Goal: Entertainment & Leisure: Consume media (video, audio)

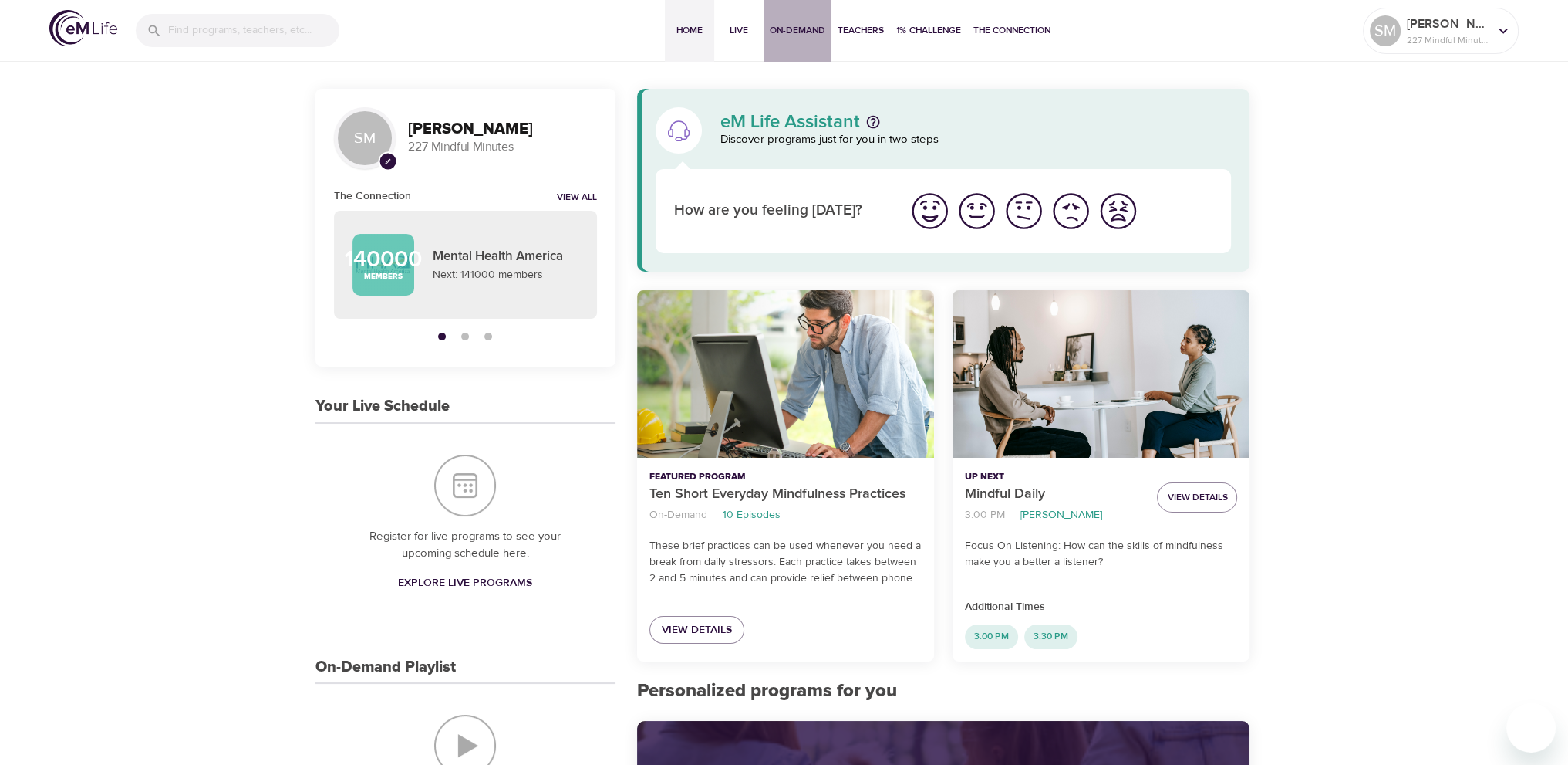
click at [802, 27] on span "On-Demand" at bounding box center [798, 30] width 55 height 16
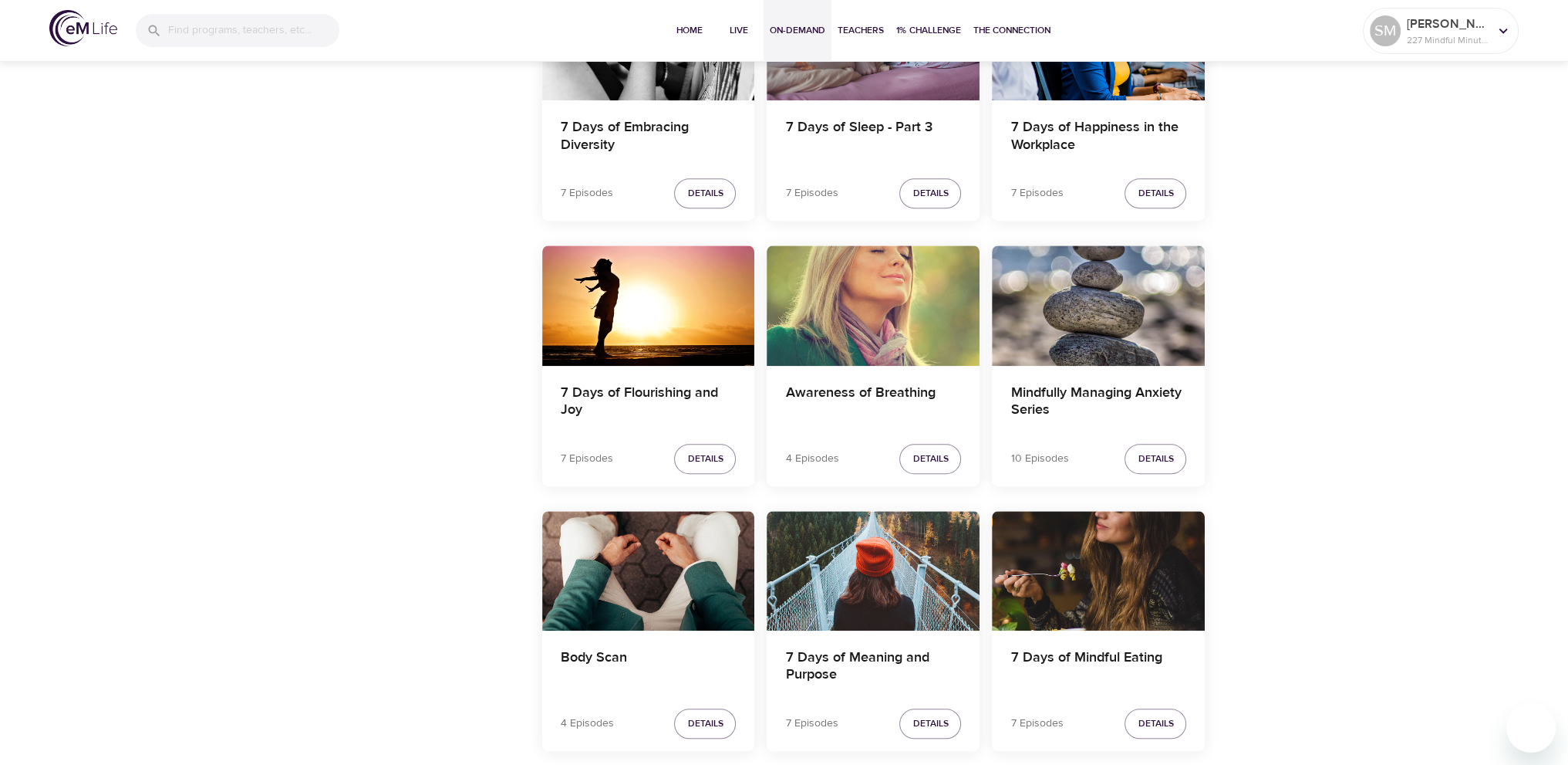
scroll to position [2006, 0]
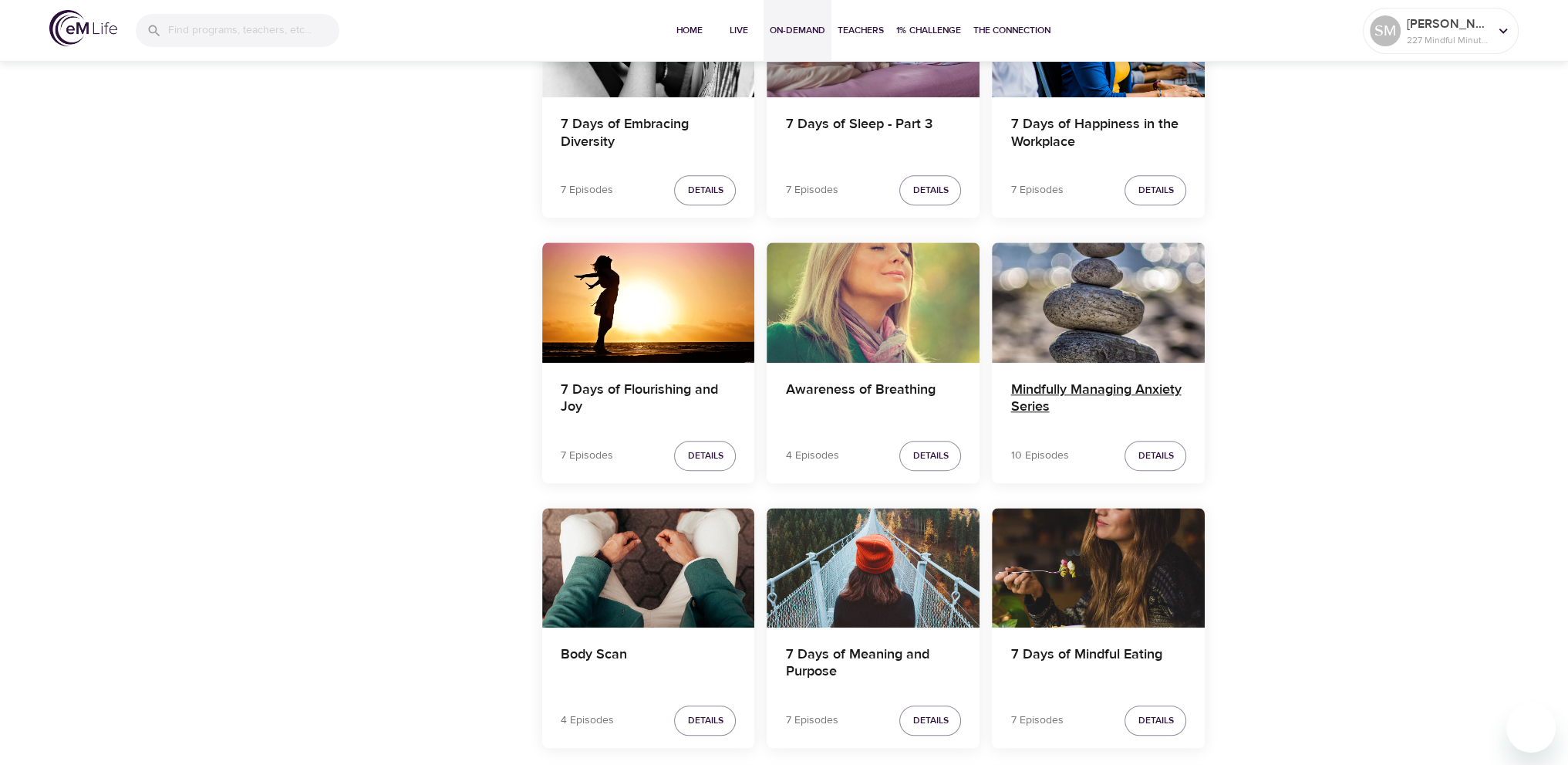
click at [1170, 383] on h4 "Mindfully Managing Anxiety Series" at bounding box center [1099, 400] width 176 height 37
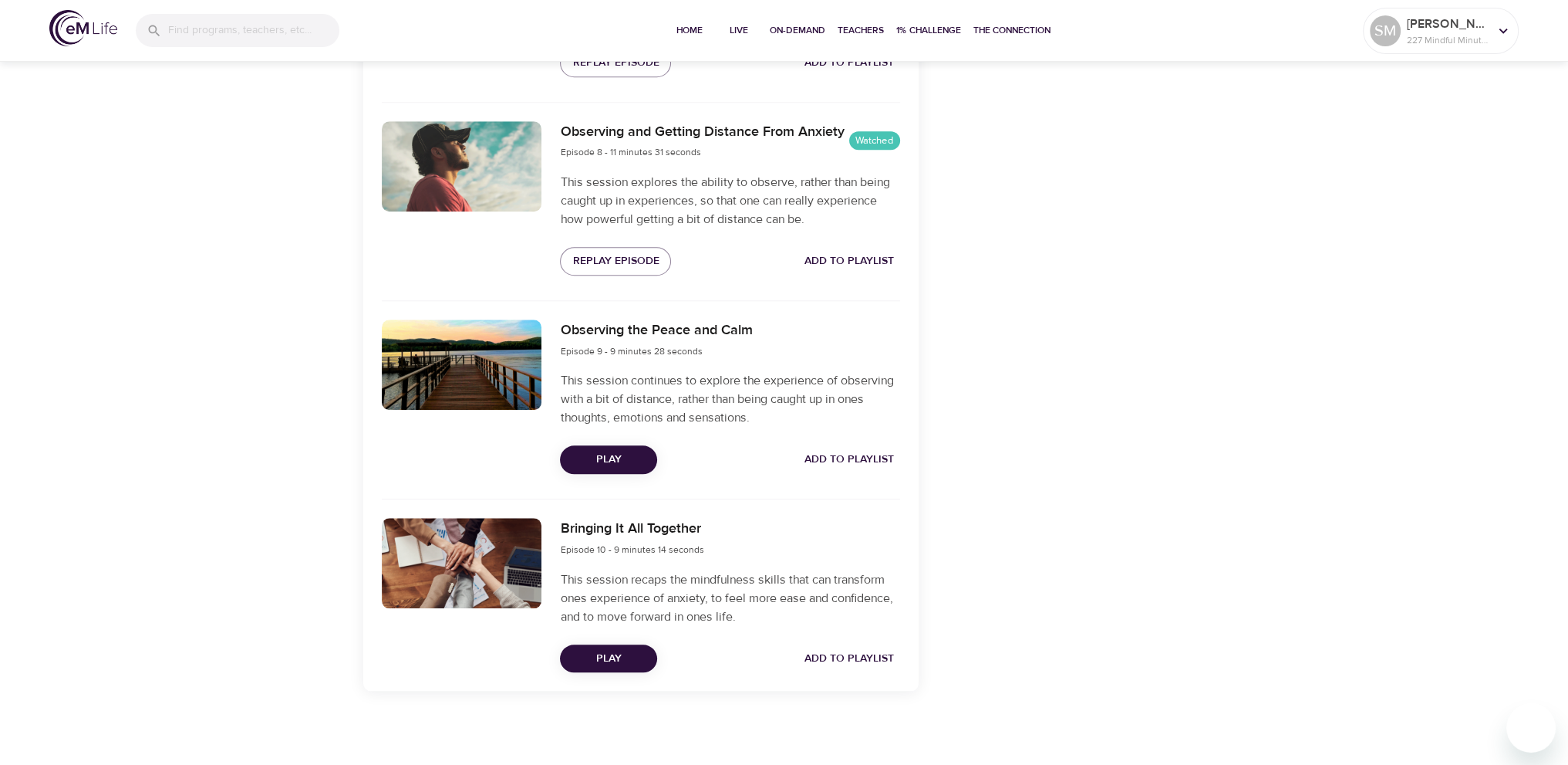
scroll to position [1921, 0]
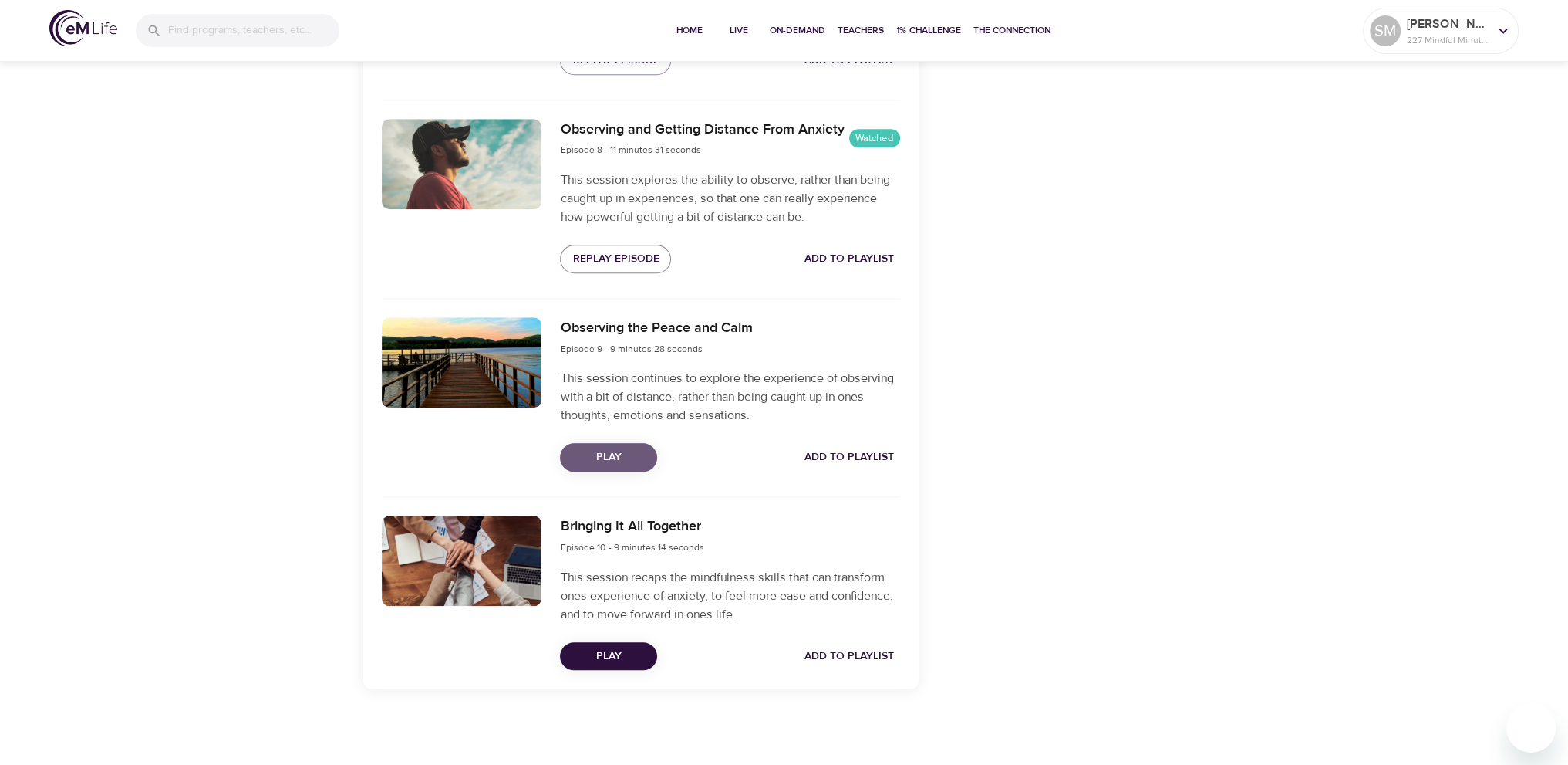
click at [580, 453] on span "Play" at bounding box center [608, 458] width 72 height 20
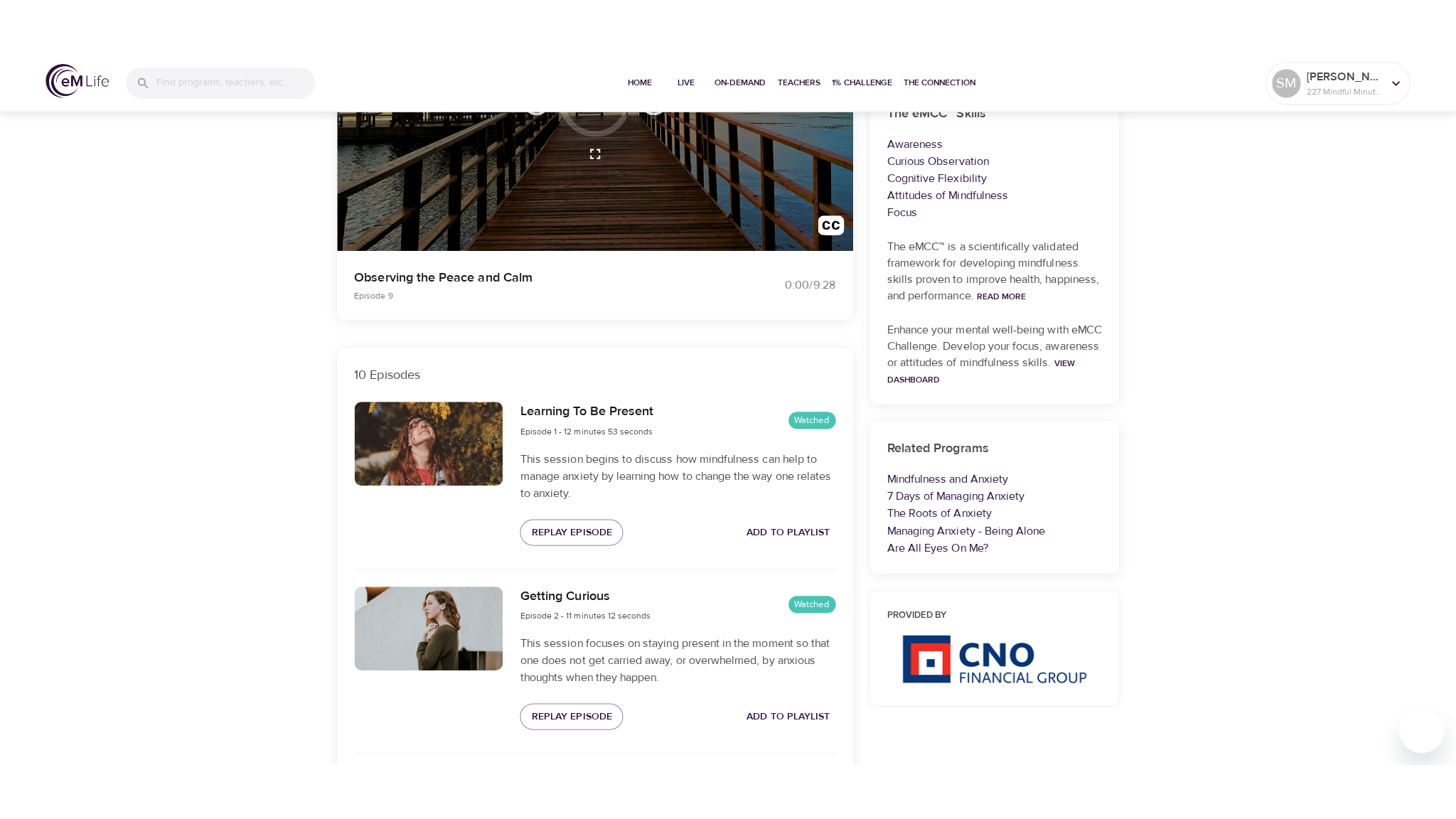
scroll to position [0, 0]
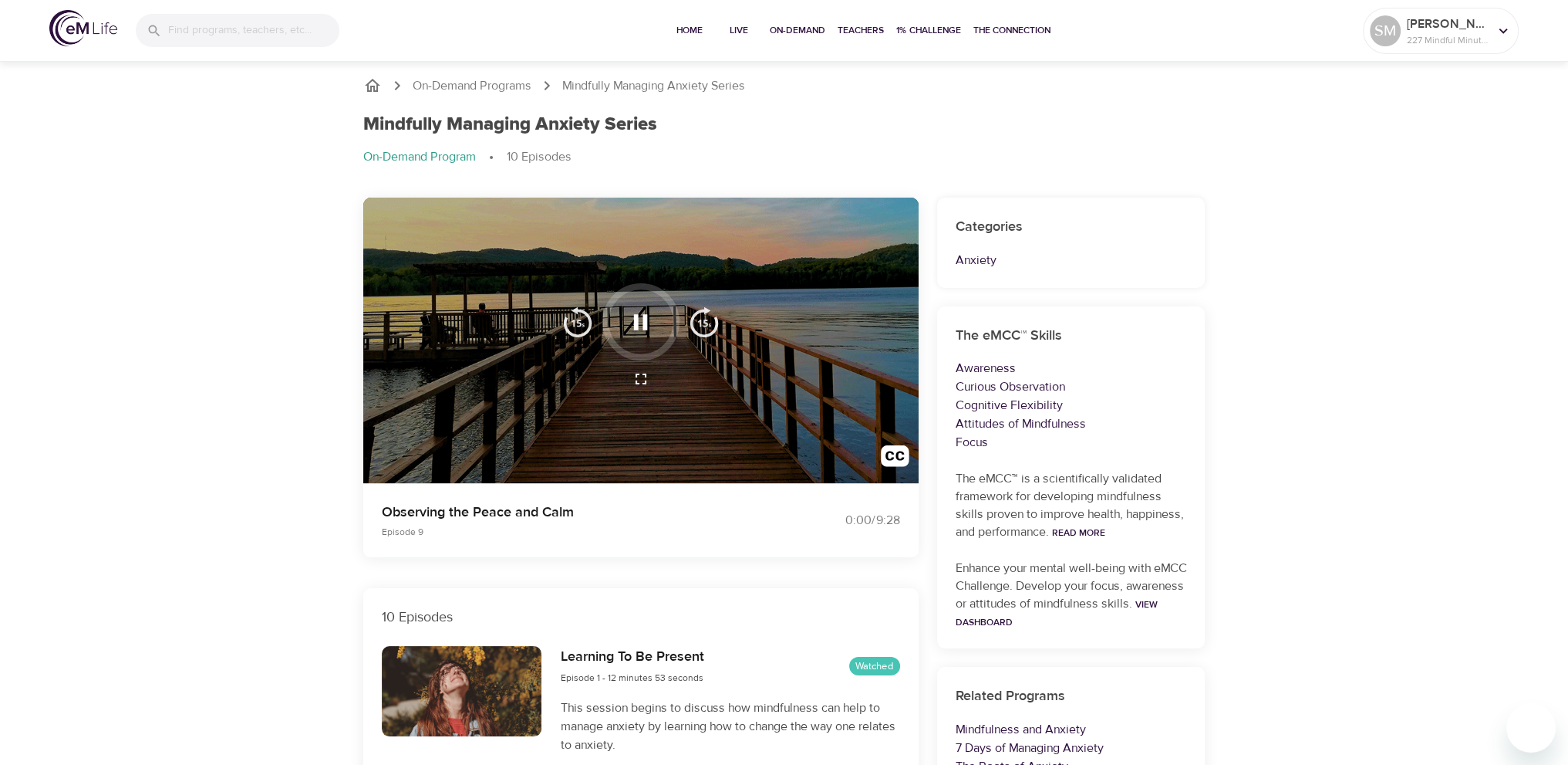
click at [646, 380] on icon "button" at bounding box center [641, 378] width 19 height 19
